Goal: Register for event/course

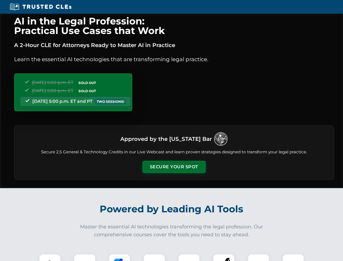
click at [174, 167] on button "Secure Your Spot" at bounding box center [174, 167] width 64 height 12
click at [50, 257] on img at bounding box center [50, 265] width 16 height 16
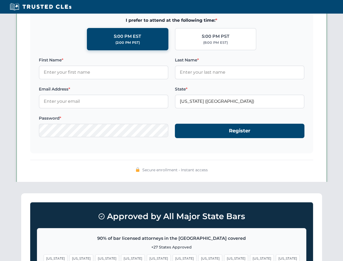
click at [199, 257] on span "[US_STATE]" at bounding box center [211, 258] width 24 height 8
click at [250, 257] on span "[US_STATE]" at bounding box center [262, 258] width 24 height 8
